Goal: Transaction & Acquisition: Purchase product/service

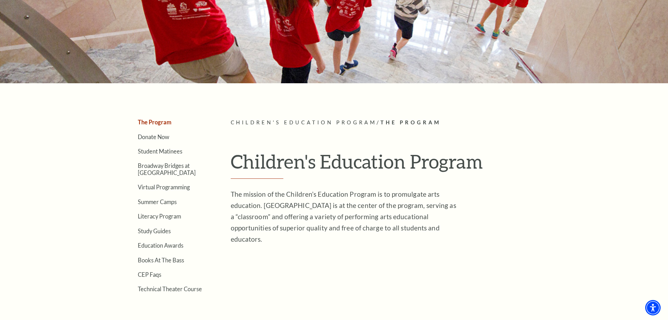
scroll to position [105, 0]
click at [159, 138] on link "Donate Now" at bounding box center [154, 137] width 32 height 7
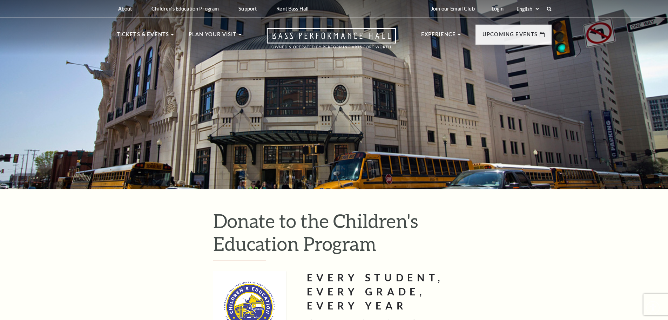
type input "25"
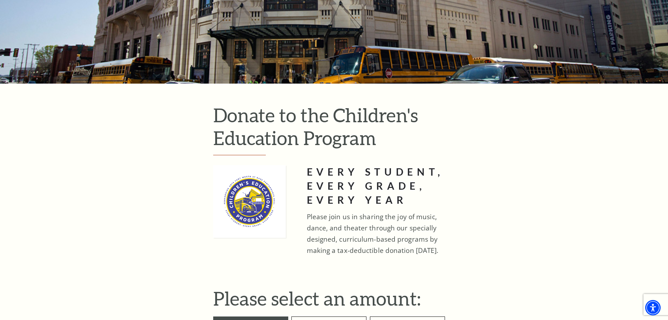
scroll to position [70, 0]
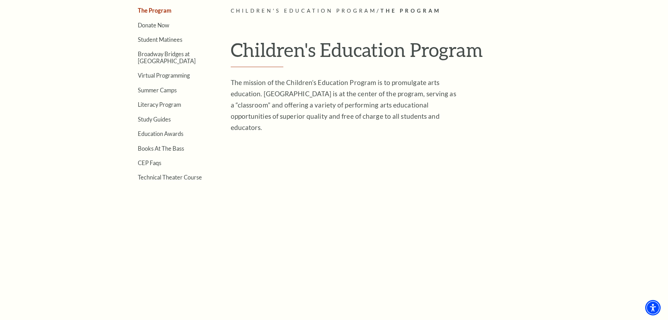
scroll to position [140, 0]
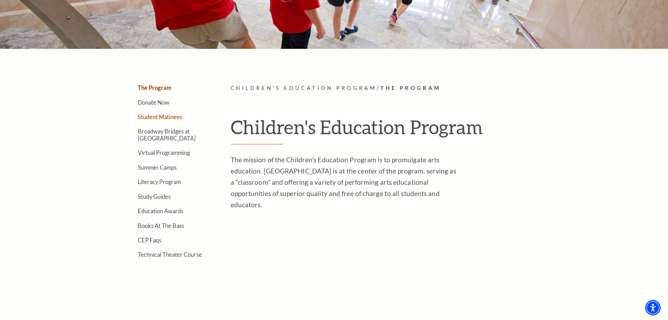
click at [161, 118] on link "Student Matinees" at bounding box center [160, 116] width 45 height 7
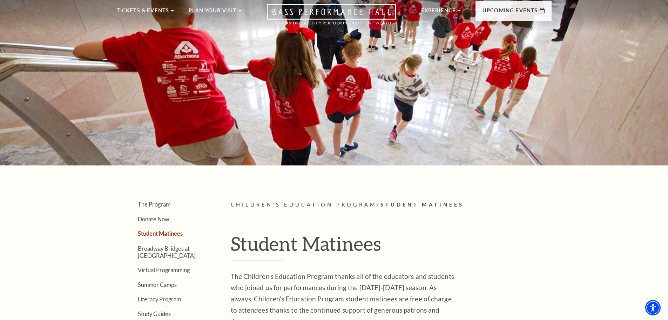
scroll to position [35, 0]
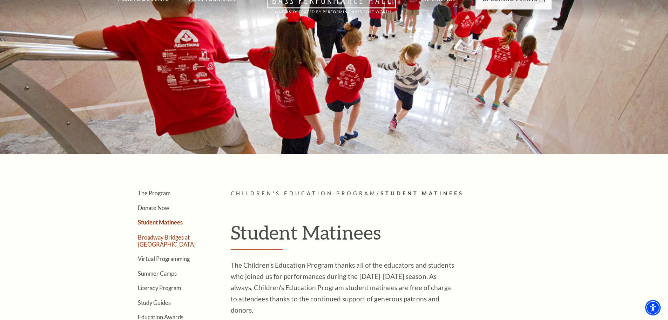
click at [177, 241] on link "Broadway Bridges at [GEOGRAPHIC_DATA]" at bounding box center [167, 240] width 58 height 13
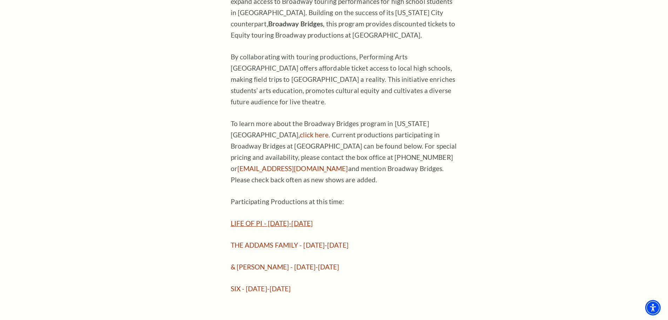
scroll to position [491, 0]
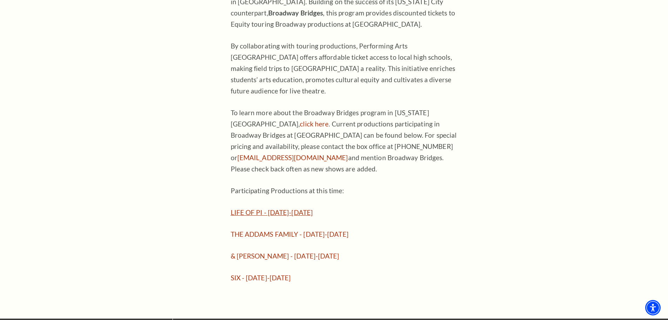
click at [292, 208] on link "LIFE OF PI - September 23-28, 2025" at bounding box center [272, 212] width 82 height 8
click at [291, 208] on link "LIFE OF PI - September 23-28, 2025" at bounding box center [272, 212] width 82 height 8
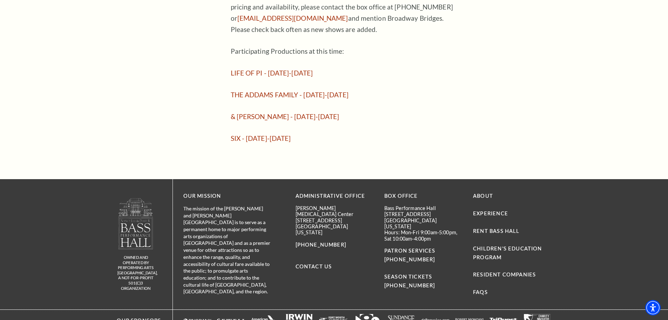
scroll to position [632, 0]
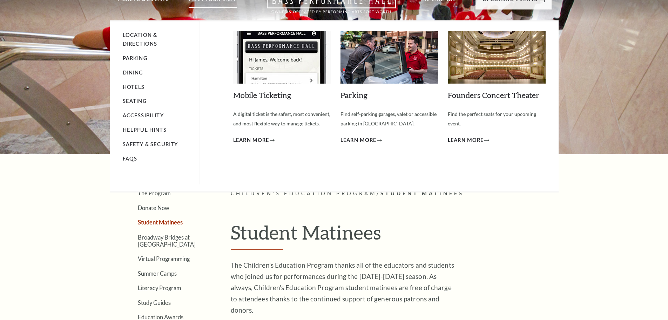
scroll to position [35, 0]
